Goal: Information Seeking & Learning: Learn about a topic

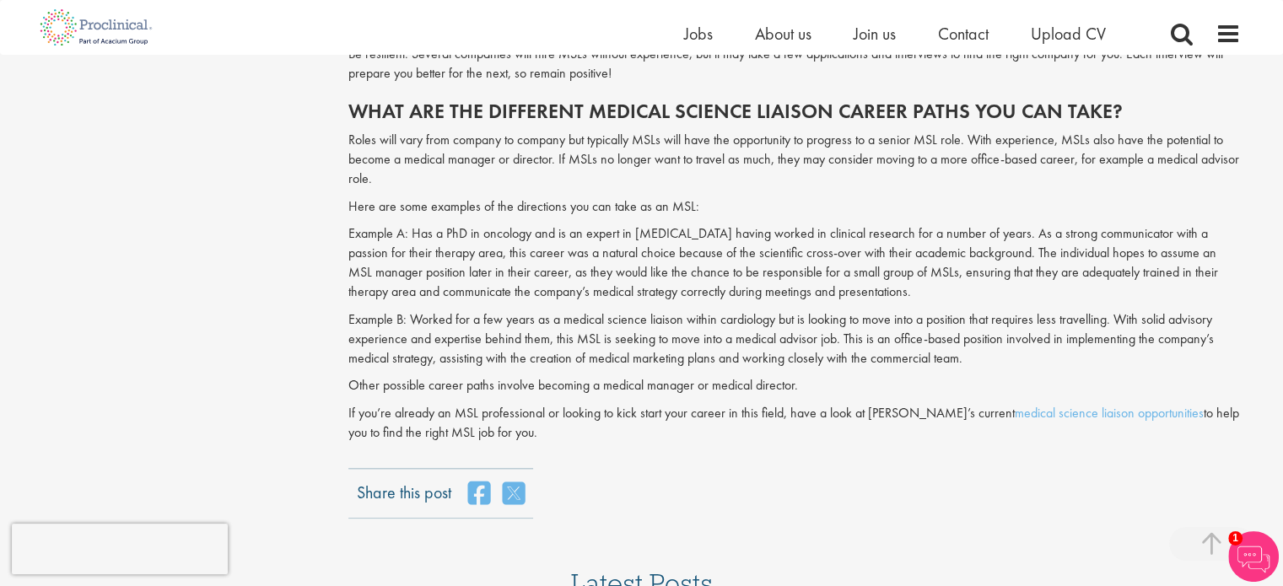
scroll to position [1770, 0]
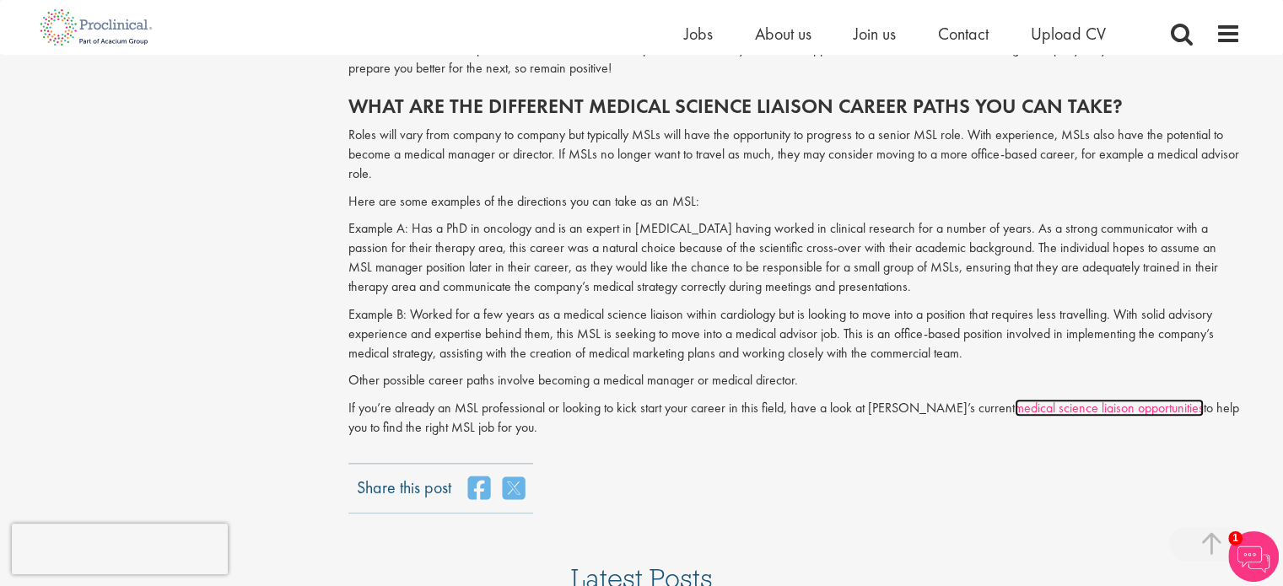
click at [1112, 405] on link "medical science liaison opportunities" at bounding box center [1109, 408] width 189 height 18
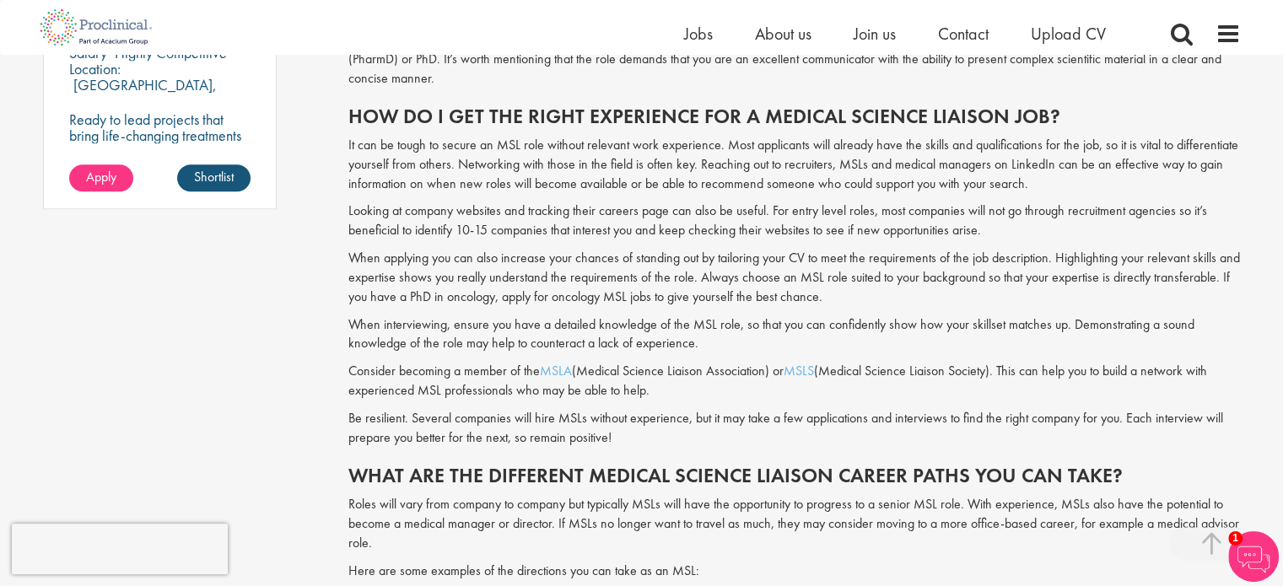
scroll to position [1402, 0]
click at [804, 365] on link "MSLS" at bounding box center [799, 369] width 30 height 18
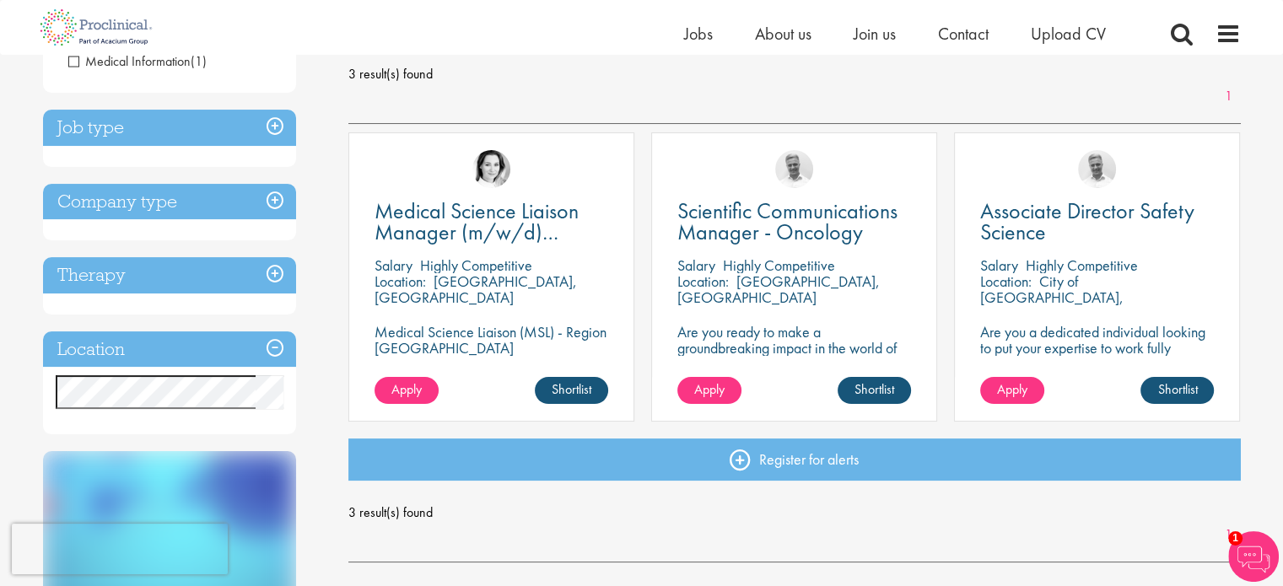
scroll to position [240, 0]
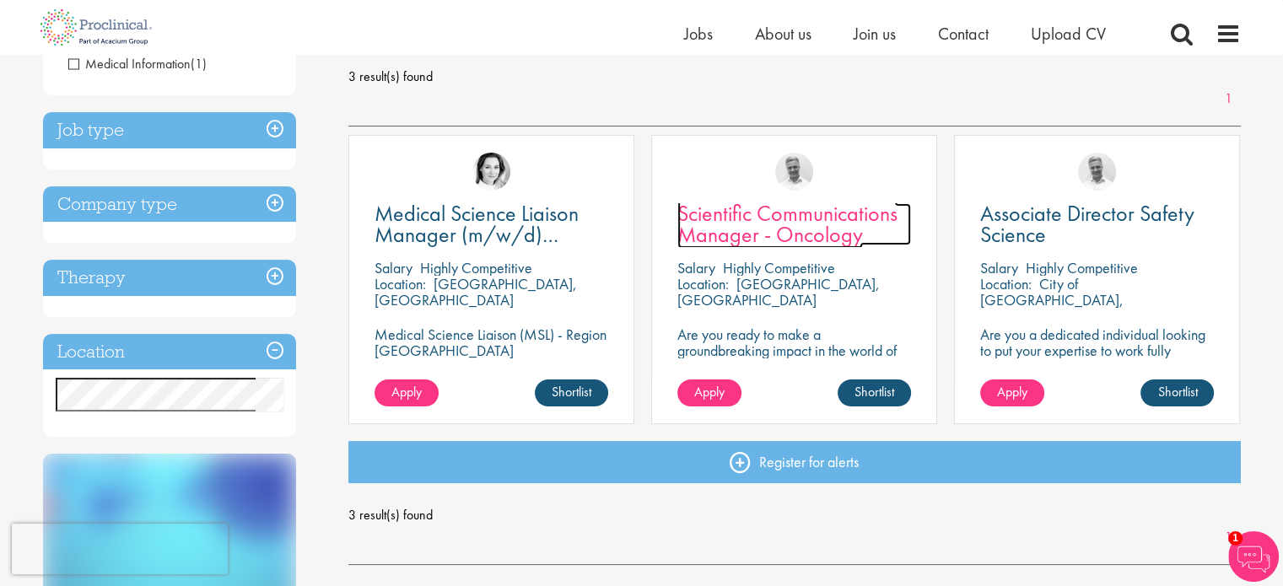
click at [827, 208] on span "Scientific Communications Manager - Oncology" at bounding box center [788, 224] width 220 height 50
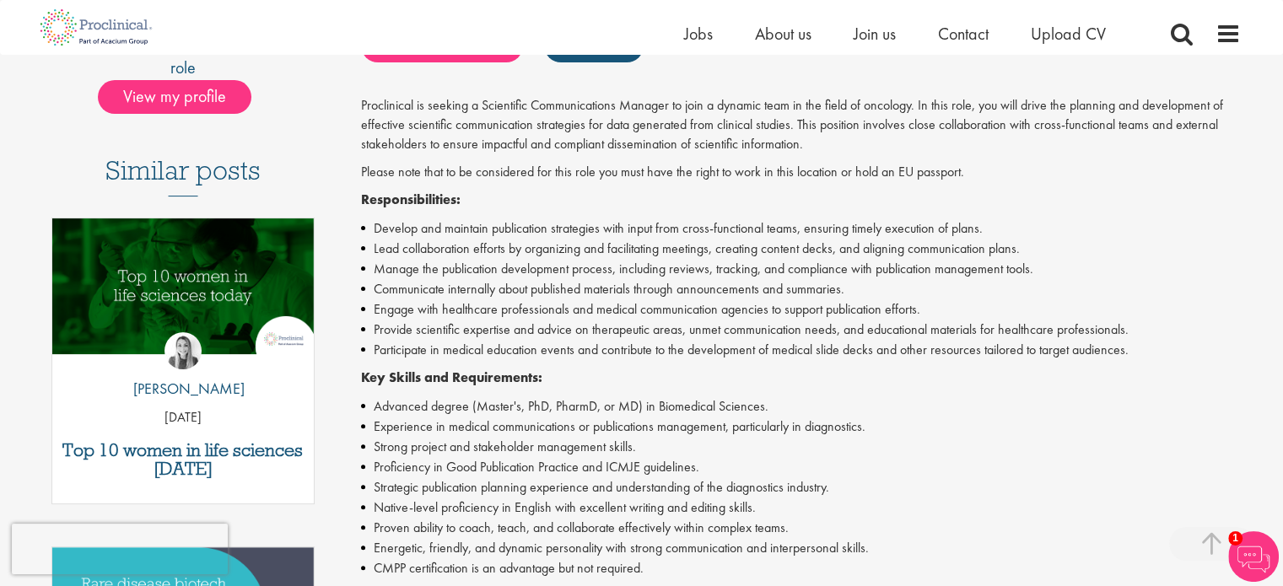
scroll to position [395, 0]
drag, startPoint x: 608, startPoint y: 468, endPoint x: 708, endPoint y: 470, distance: 100.4
click at [708, 470] on li "Proficiency in Good Publication Practice and ICMJE guidelines." at bounding box center [801, 467] width 880 height 20
copy li "ICMJE guidelines."
click at [889, 322] on li "Provide scientific expertise and advice on therapeutic areas, unmet communicati…" at bounding box center [801, 330] width 880 height 20
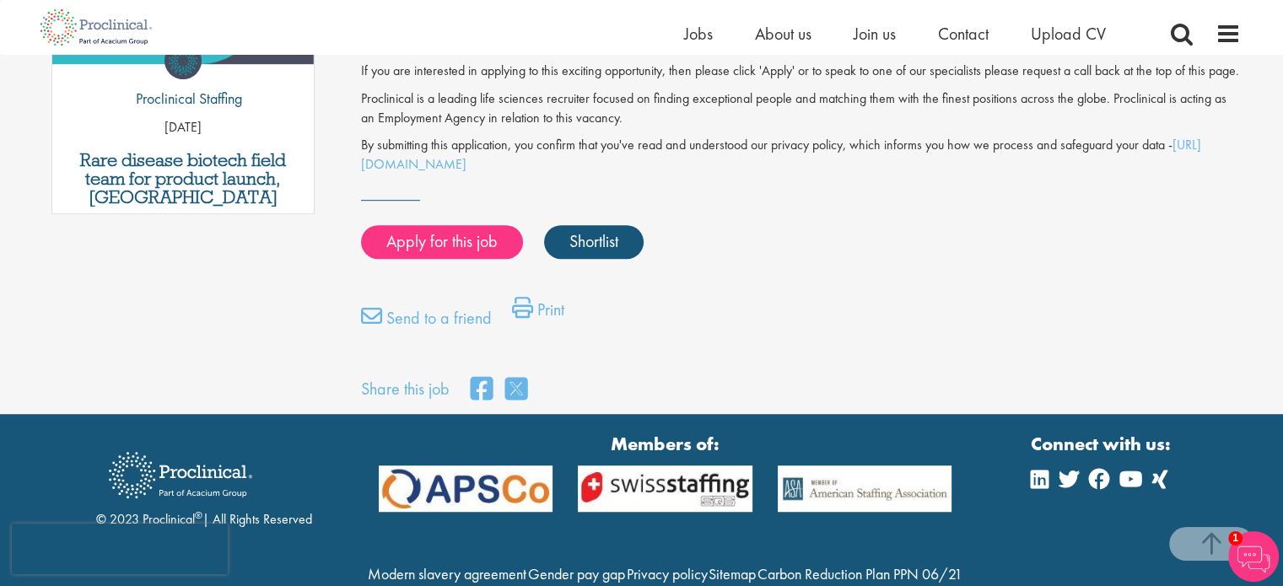
scroll to position [1019, 0]
